Goal: Check status: Check status

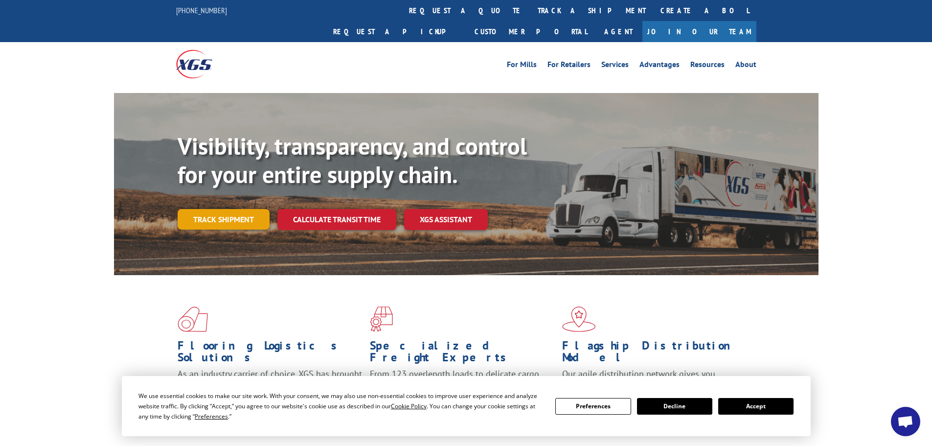
click at [251, 209] on link "Track shipment" at bounding box center [224, 219] width 92 height 21
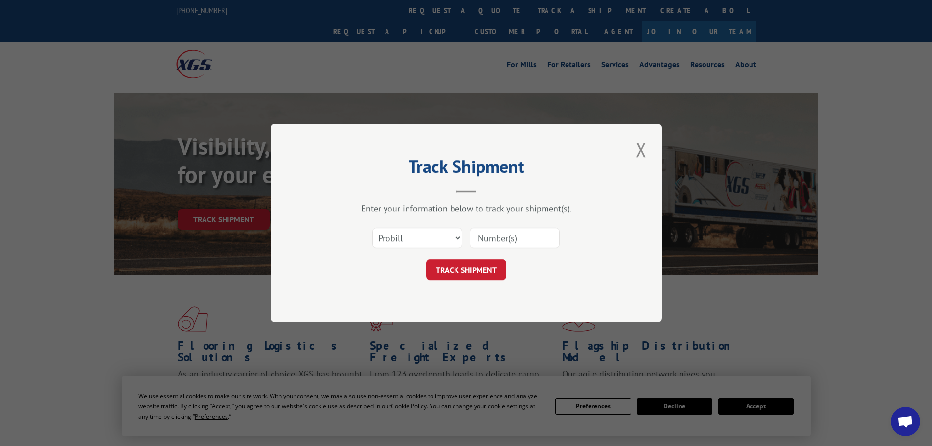
click at [522, 240] on input at bounding box center [515, 238] width 90 height 21
paste input "17514675"
type input "17514675"
click at [452, 265] on button "TRACK SHIPMENT" at bounding box center [466, 269] width 80 height 21
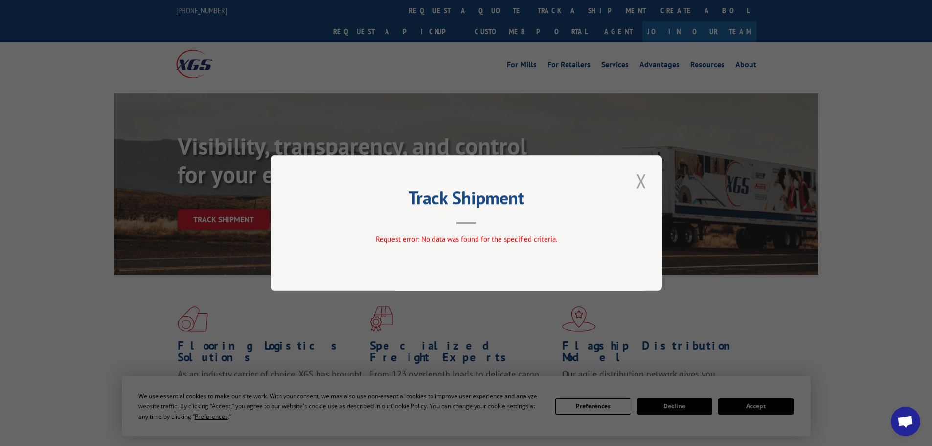
click at [642, 179] on button "Close modal" at bounding box center [641, 180] width 17 height 27
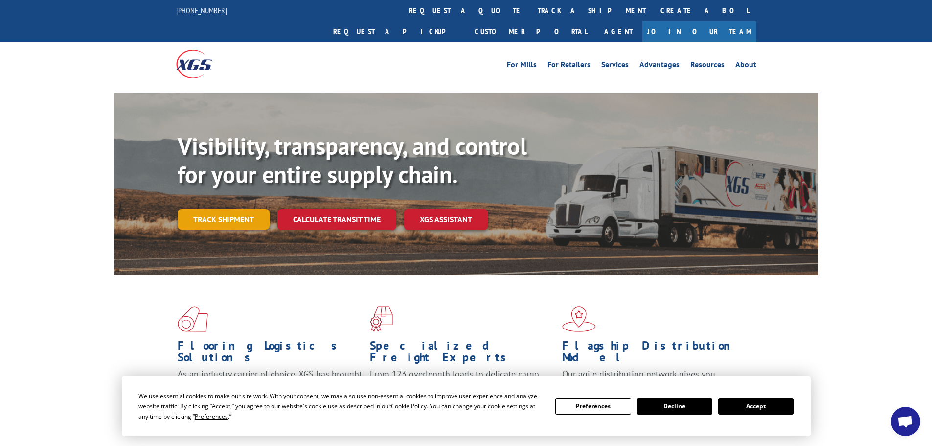
click at [212, 209] on link "Track shipment" at bounding box center [224, 219] width 92 height 21
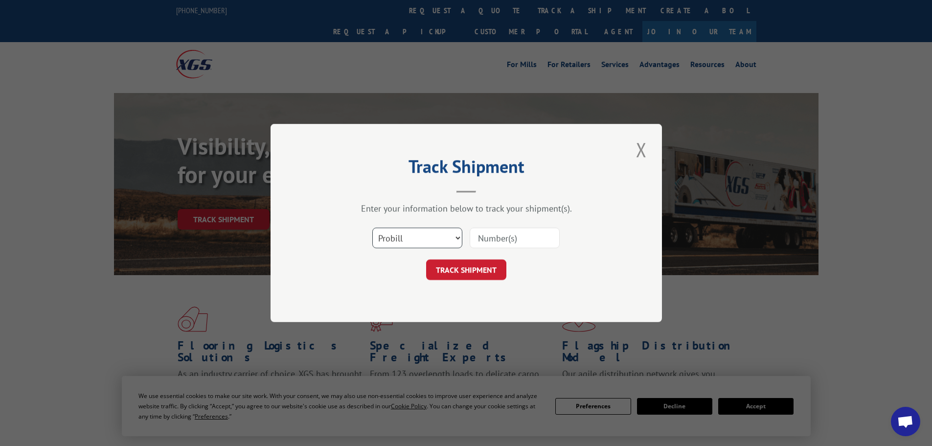
drag, startPoint x: 415, startPoint y: 236, endPoint x: 410, endPoint y: 246, distance: 11.0
click at [415, 236] on select "Select category... Probill BOL PO" at bounding box center [417, 238] width 90 height 21
select select "po"
click at [372, 228] on select "Select category... Probill BOL PO" at bounding box center [417, 238] width 90 height 21
click at [512, 242] on input at bounding box center [515, 238] width 90 height 21
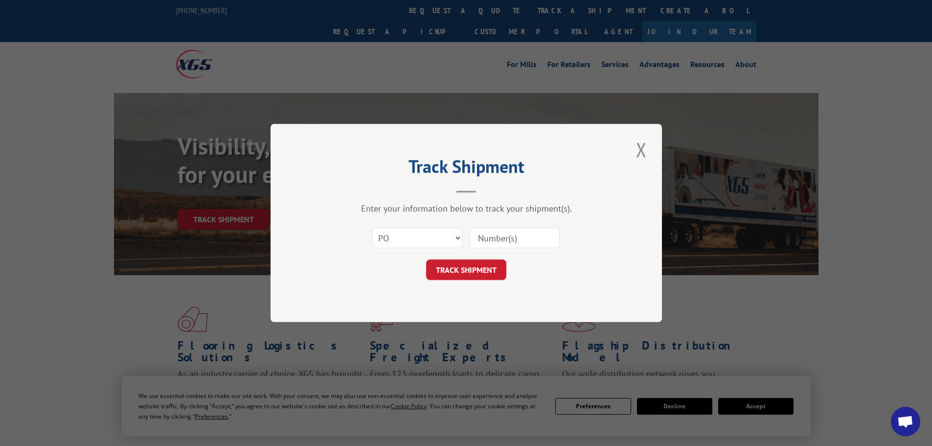
paste input "24510626"
type input "24510626"
click at [481, 273] on button "TRACK SHIPMENT" at bounding box center [466, 269] width 80 height 21
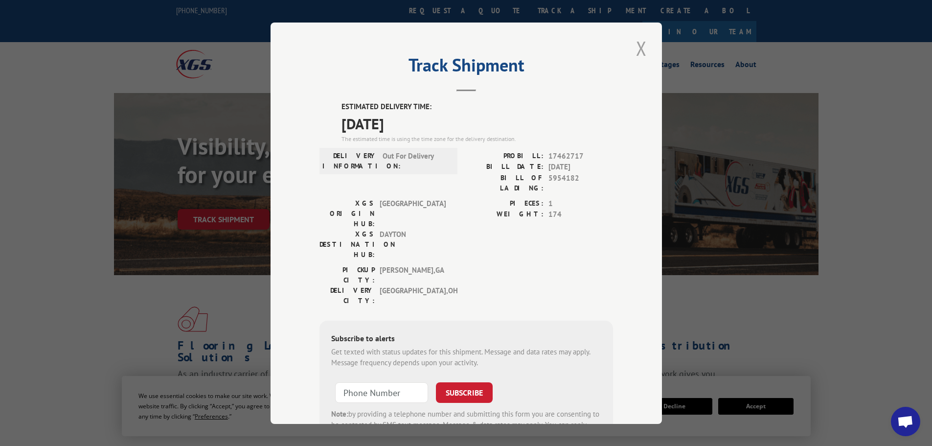
click at [642, 48] on button "Close modal" at bounding box center [641, 48] width 17 height 27
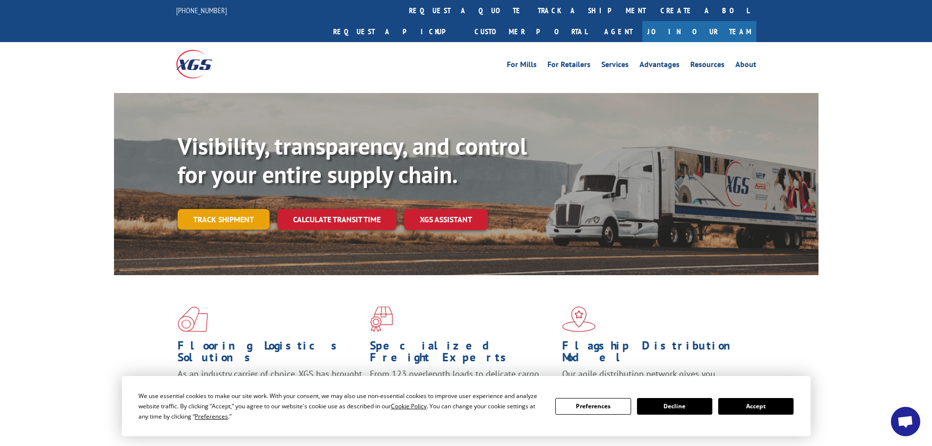
click at [225, 209] on link "Track shipment" at bounding box center [224, 219] width 92 height 21
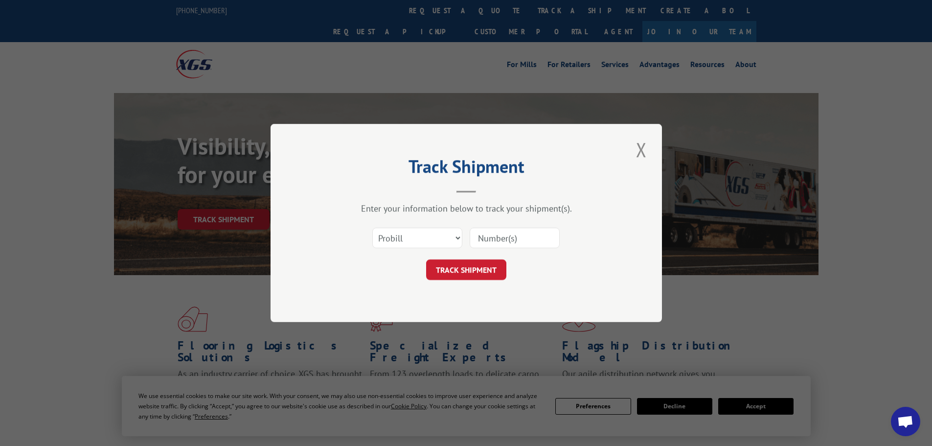
click at [521, 244] on input at bounding box center [515, 238] width 90 height 21
paste input "24510635"
type input "24510635"
click at [472, 275] on button "TRACK SHIPMENT" at bounding box center [466, 269] width 80 height 21
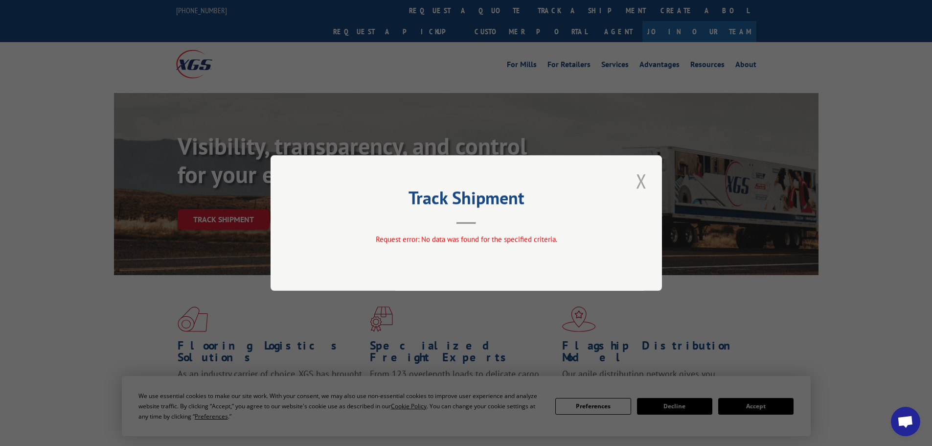
click at [644, 183] on button "Close modal" at bounding box center [641, 180] width 17 height 27
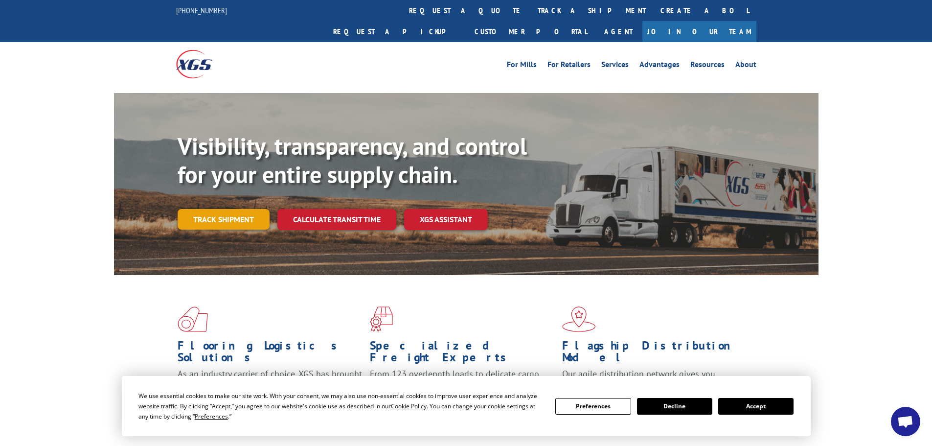
click at [231, 209] on link "Track shipment" at bounding box center [224, 219] width 92 height 21
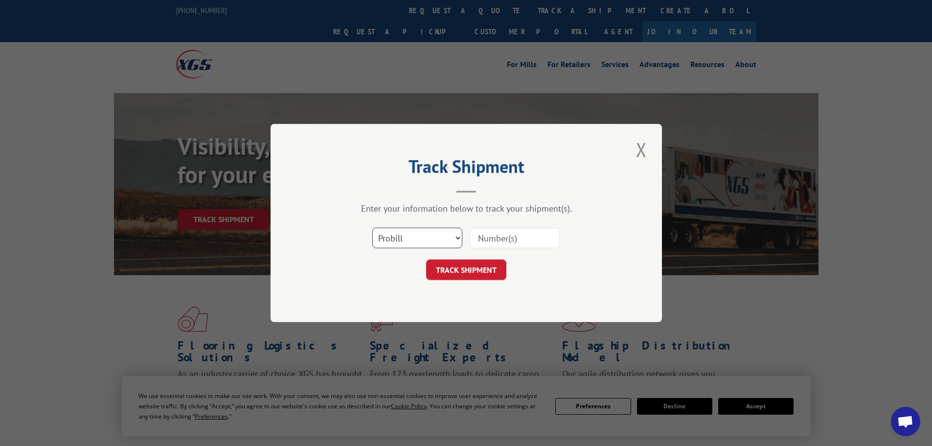
click at [402, 235] on select "Select category... Probill BOL PO" at bounding box center [417, 238] width 90 height 21
select select "po"
click at [372, 228] on select "Select category... Probill BOL PO" at bounding box center [417, 238] width 90 height 21
click at [515, 236] on input at bounding box center [515, 238] width 90 height 21
paste input "24510635"
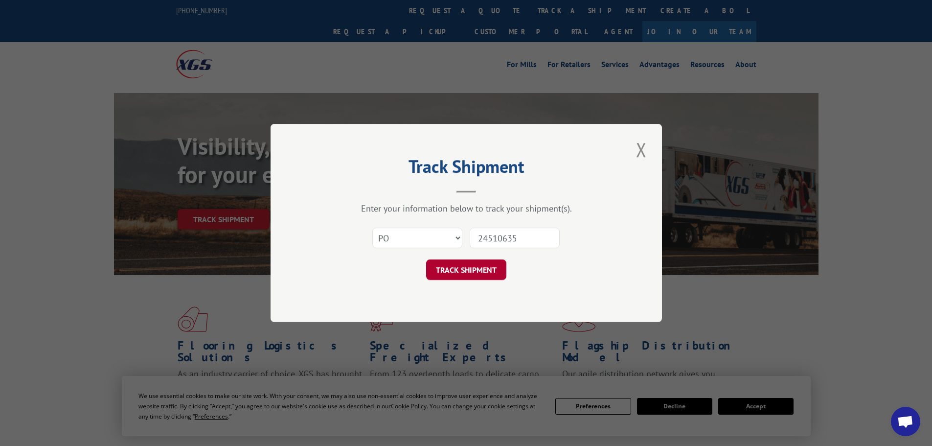
type input "24510635"
click at [460, 265] on button "TRACK SHIPMENT" at bounding box center [466, 269] width 80 height 21
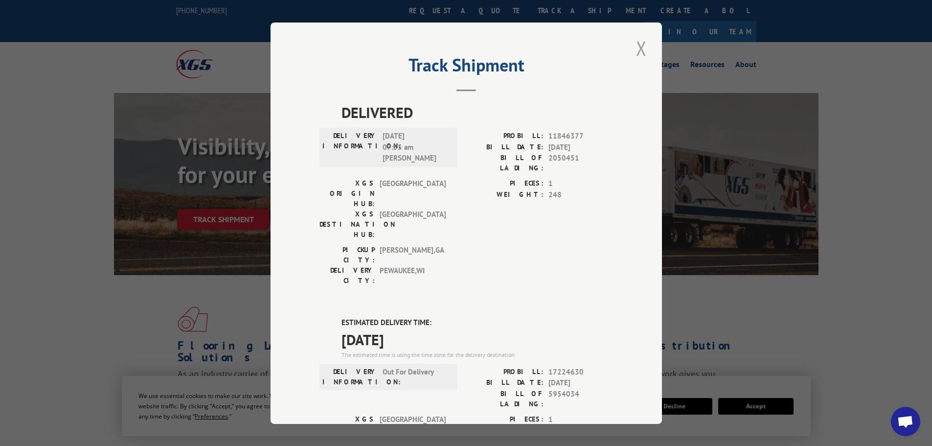
click at [633, 43] on button "Close modal" at bounding box center [641, 48] width 17 height 27
